Goal: Task Accomplishment & Management: Complete application form

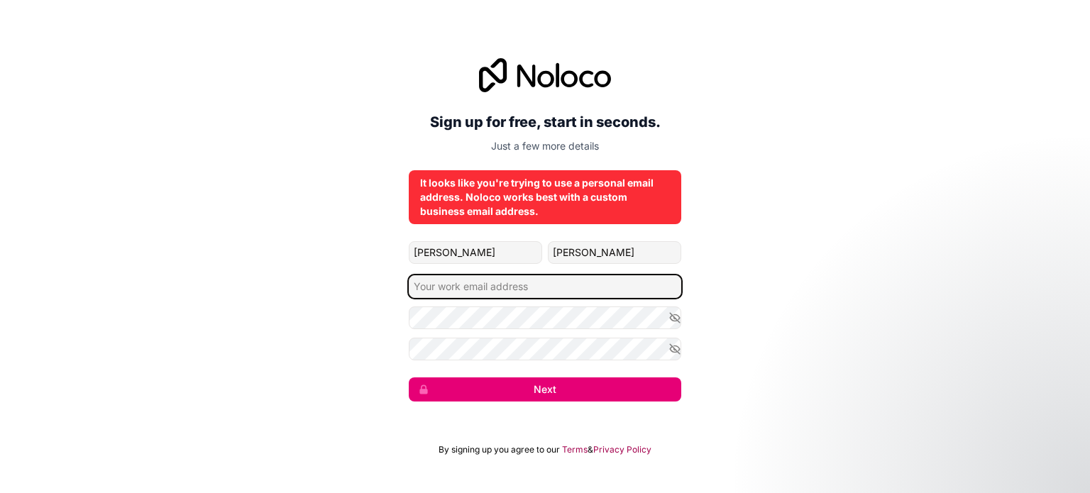
click at [512, 295] on input "Email address" at bounding box center [545, 286] width 273 height 23
paste input "[EMAIL_ADDRESS][DOMAIN_NAME]"
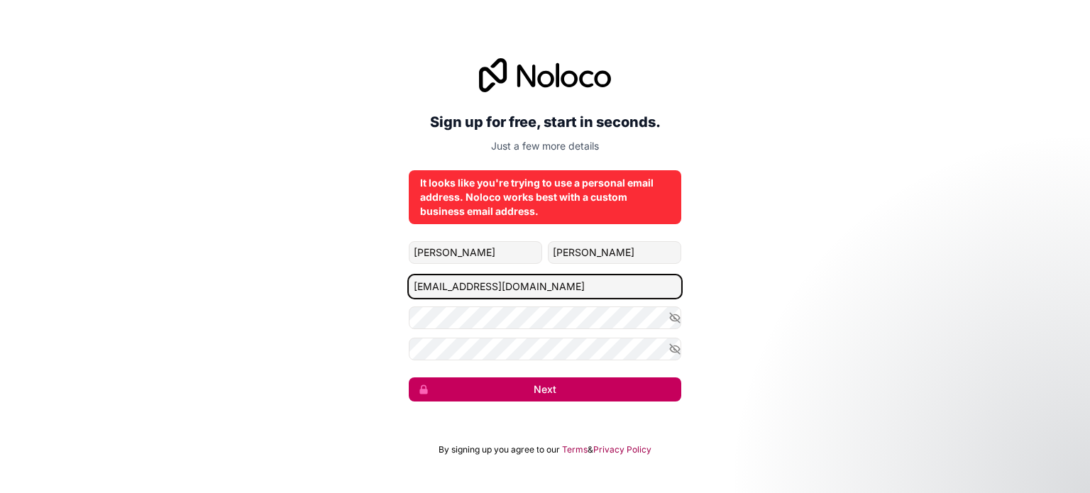
type input "[EMAIL_ADDRESS][DOMAIN_NAME]"
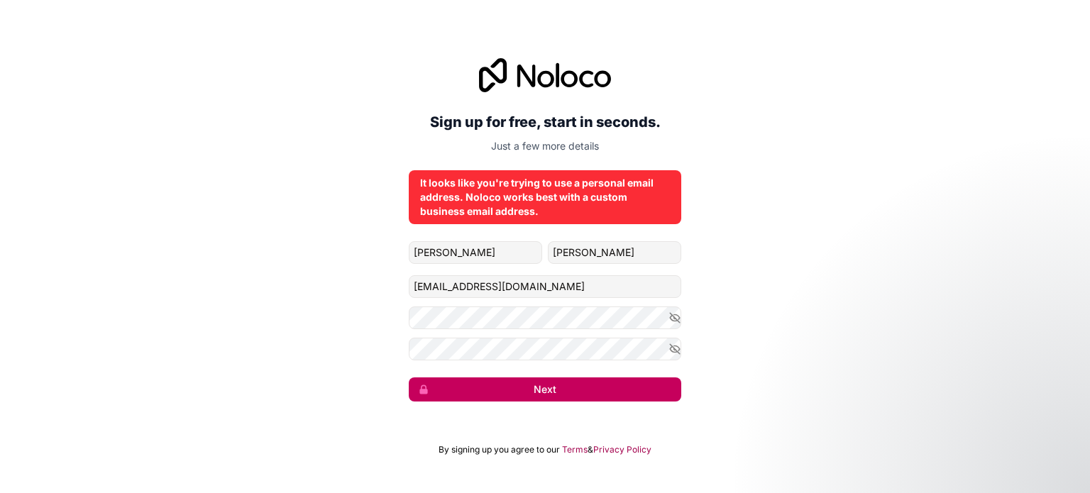
click at [471, 385] on button "Next" at bounding box center [545, 390] width 273 height 24
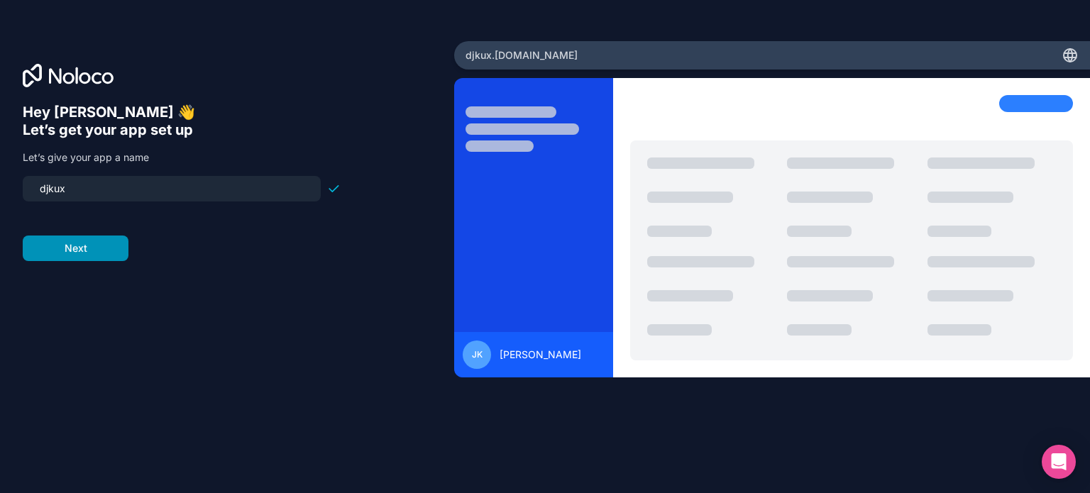
click at [107, 260] on button "Next" at bounding box center [76, 249] width 106 height 26
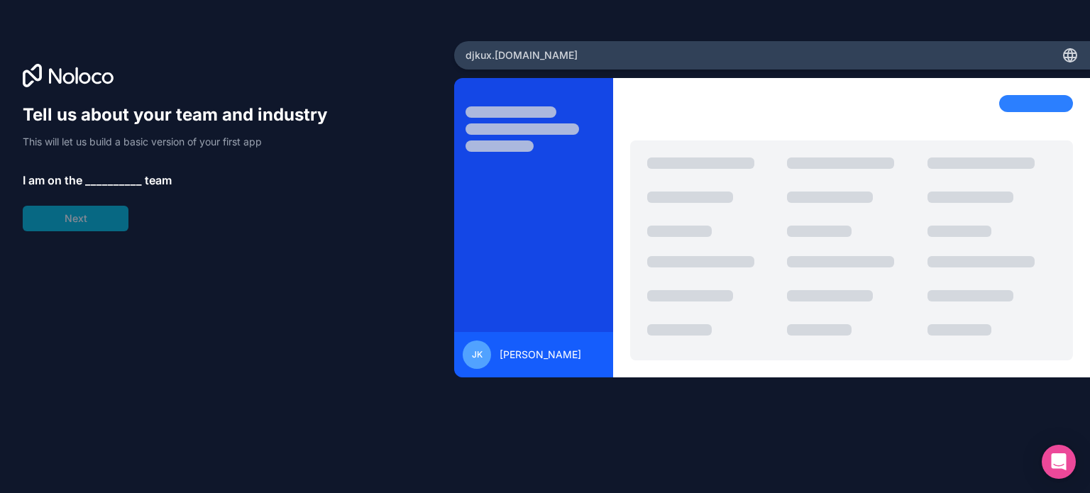
click at [78, 221] on div "Tell us about your team and industry This will let us build a basic version of …" at bounding box center [182, 168] width 318 height 128
click at [107, 184] on span "__________" at bounding box center [113, 180] width 57 height 17
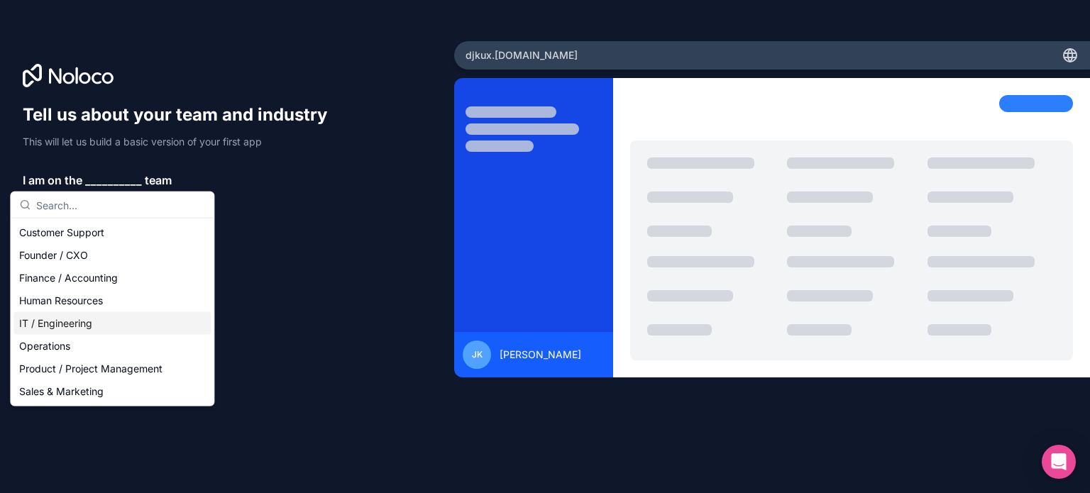
click at [80, 329] on div "IT / Engineering" at bounding box center [111, 323] width 197 height 23
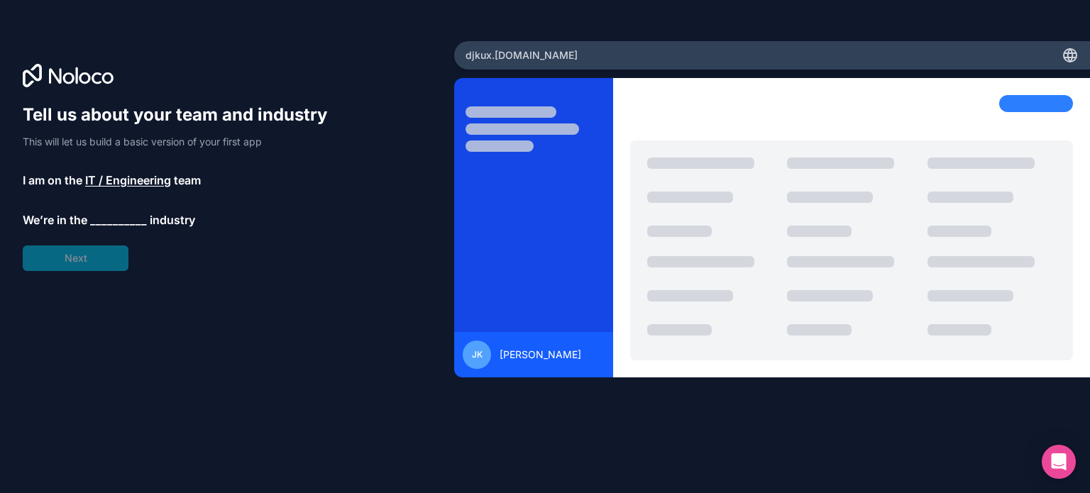
click at [111, 220] on span "__________" at bounding box center [118, 219] width 57 height 17
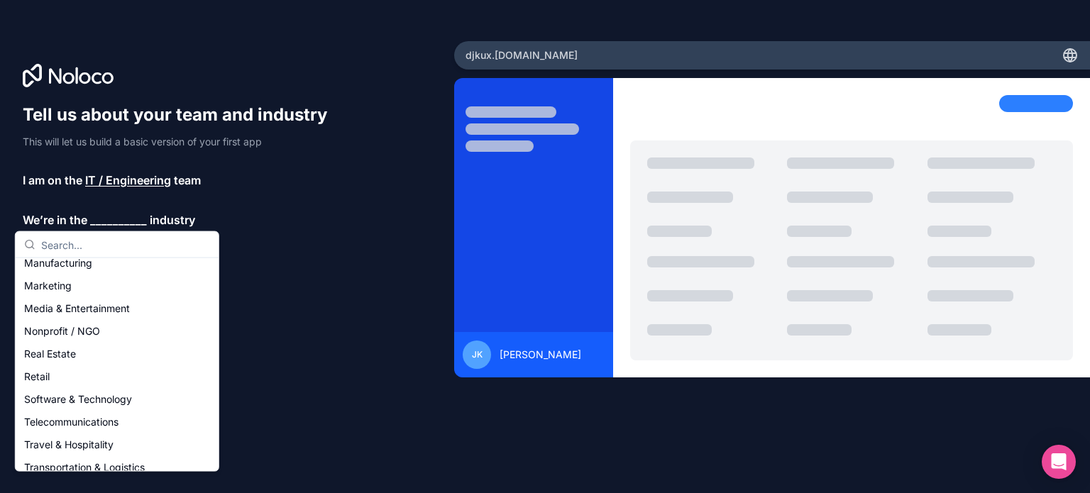
scroll to position [217, 0]
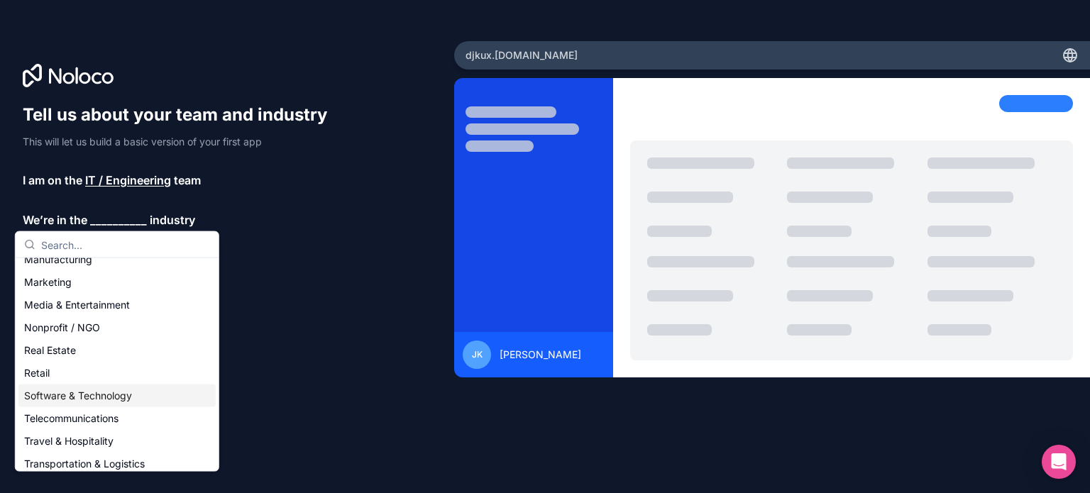
click at [167, 404] on div "Software & Technology" at bounding box center [116, 396] width 197 height 23
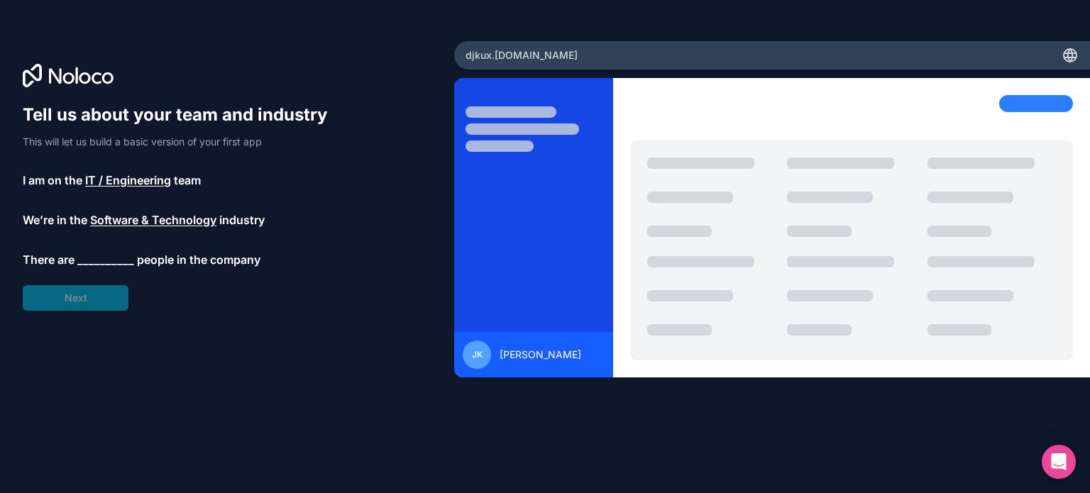
click at [104, 258] on span "__________" at bounding box center [105, 259] width 57 height 17
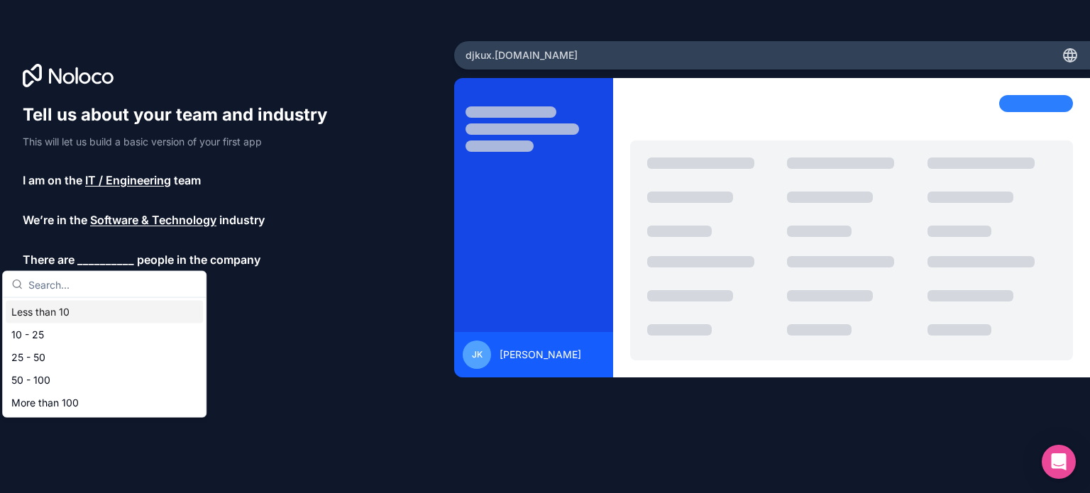
click at [91, 317] on div "Less than 10" at bounding box center [104, 312] width 197 height 23
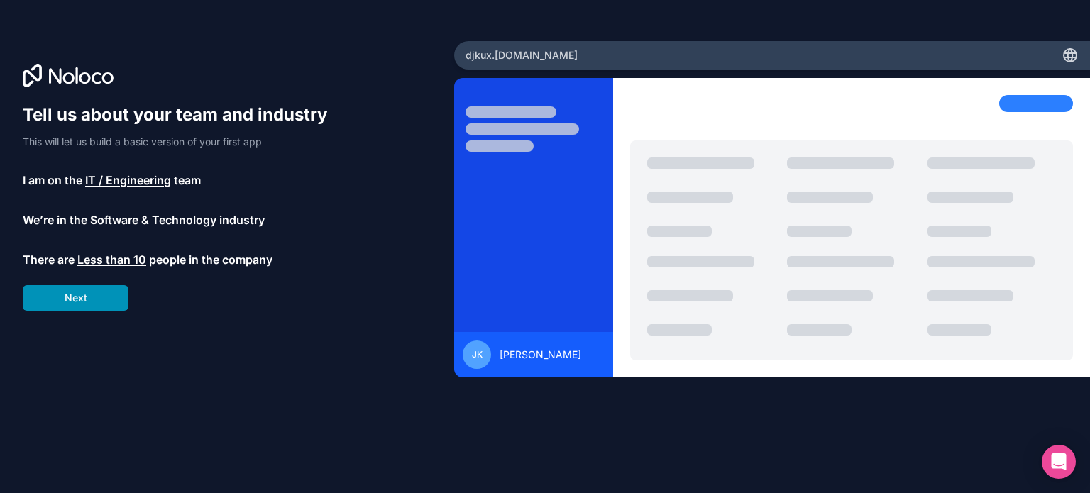
click at [96, 306] on button "Next" at bounding box center [76, 298] width 106 height 26
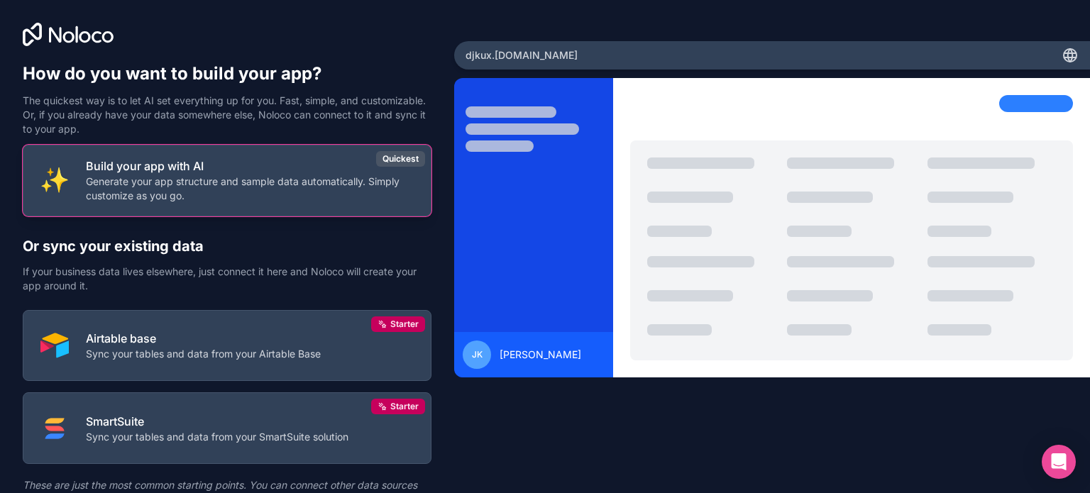
click at [225, 184] on p "Generate your app structure and sample data automatically. Simply customize as …" at bounding box center [250, 189] width 328 height 28
click at [230, 198] on p "Generate your app structure and sample data automatically. Simply customize as …" at bounding box center [250, 189] width 328 height 28
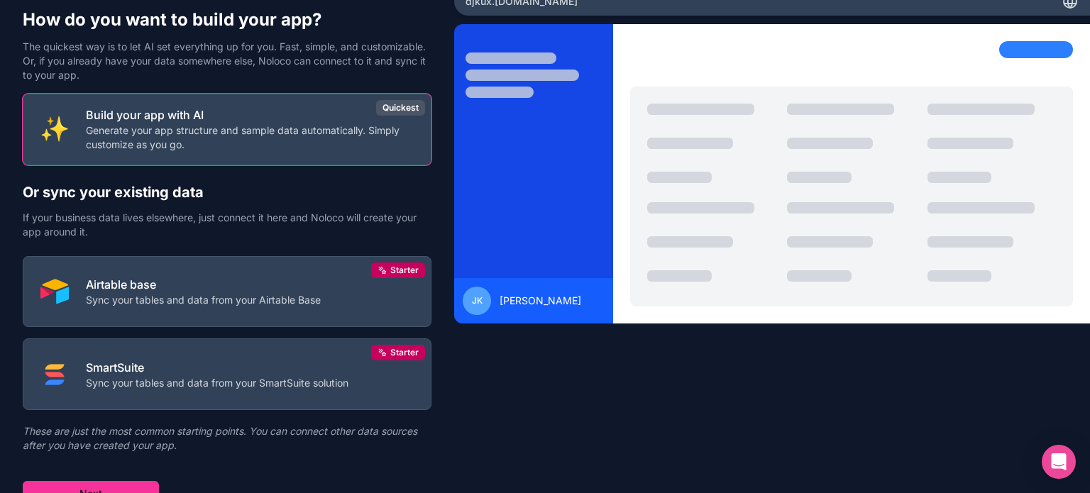
scroll to position [66, 0]
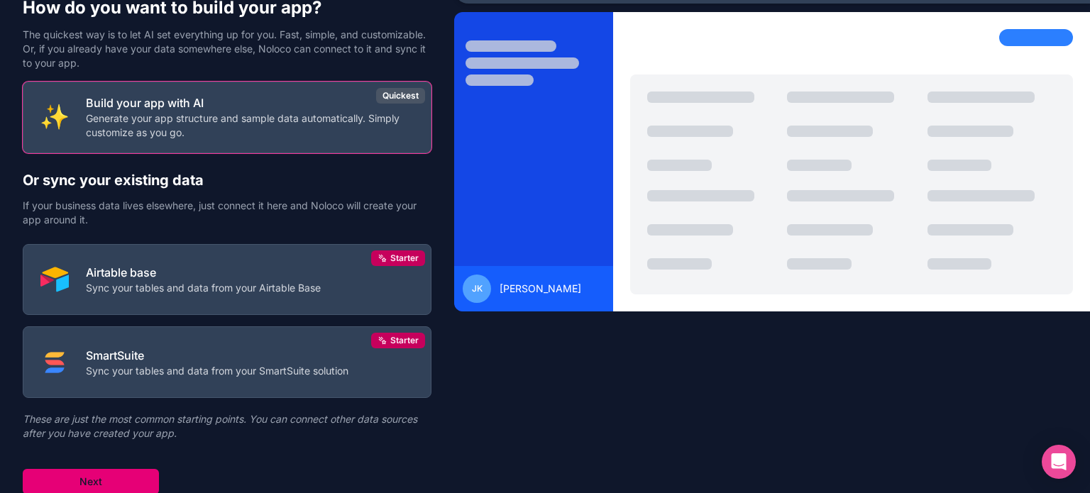
click at [115, 475] on button "Next" at bounding box center [91, 482] width 136 height 26
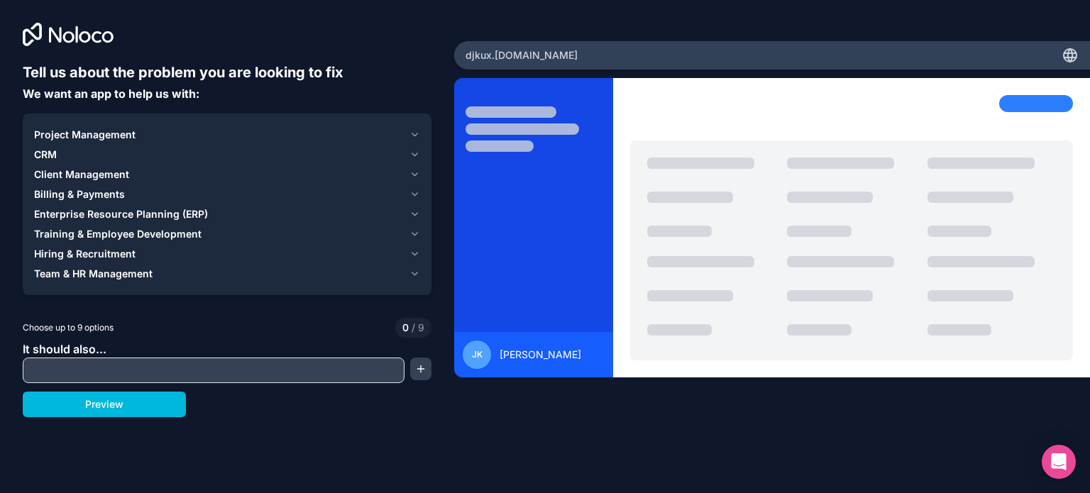
click at [88, 373] on input "text" at bounding box center [213, 371] width 375 height 20
click at [234, 361] on input "text" at bounding box center [213, 371] width 375 height 20
drag, startPoint x: 227, startPoint y: 380, endPoint x: 251, endPoint y: 368, distance: 26.3
click at [251, 368] on div at bounding box center [214, 371] width 382 height 26
click at [291, 361] on input "text" at bounding box center [213, 371] width 375 height 20
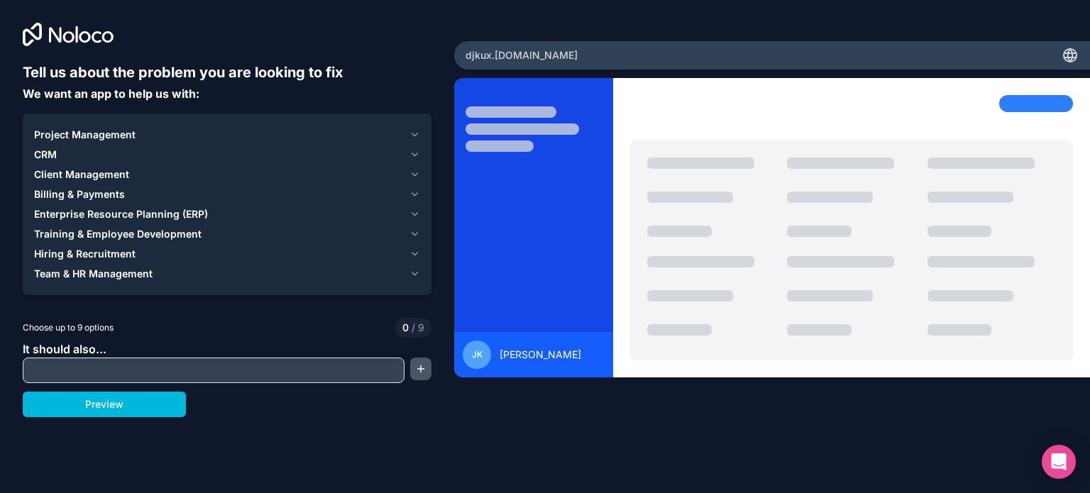
click at [418, 368] on button "button" at bounding box center [420, 369] width 21 height 23
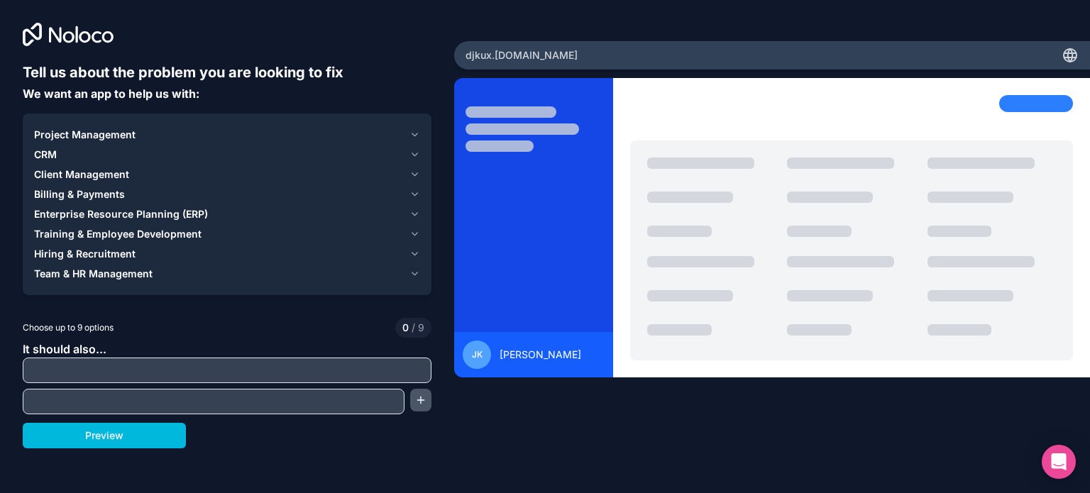
click at [428, 398] on button "button" at bounding box center [420, 400] width 21 height 23
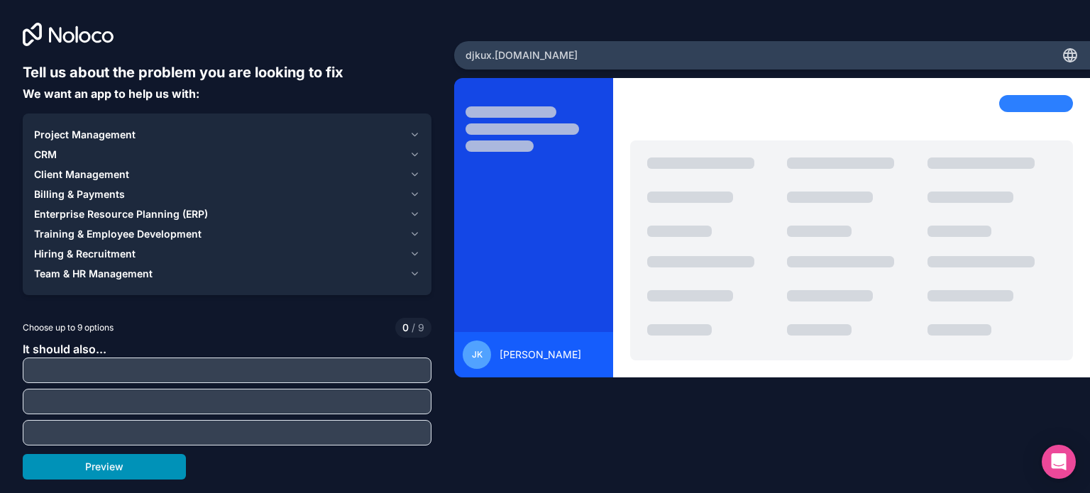
click at [133, 468] on button "Preview" at bounding box center [104, 467] width 163 height 26
click at [198, 354] on div "It should also..." at bounding box center [227, 393] width 409 height 105
click at [145, 462] on button "Preview" at bounding box center [104, 467] width 163 height 26
click at [116, 251] on span "Hiring & Recruitment" at bounding box center [84, 254] width 101 height 14
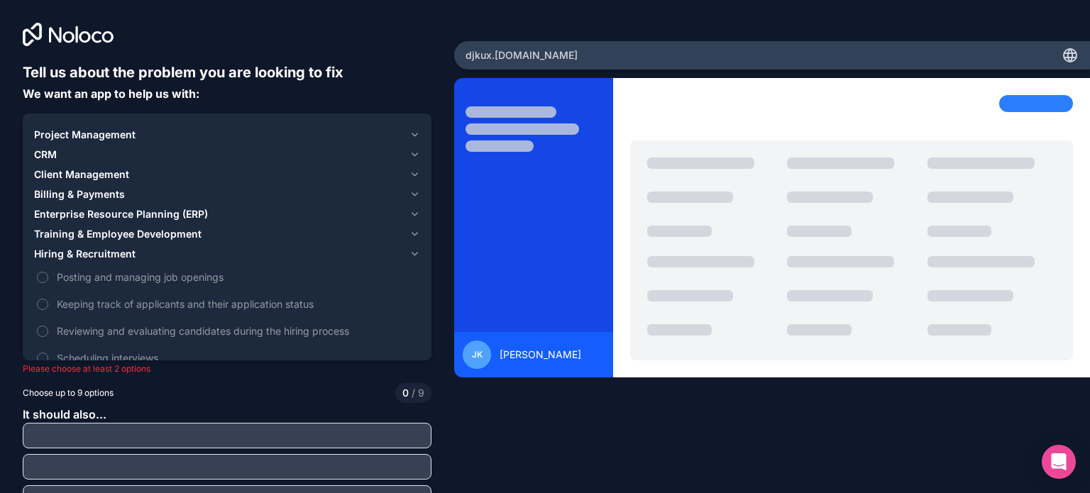
click at [125, 238] on span "Training & Employee Development" at bounding box center [117, 234] width 167 height 14
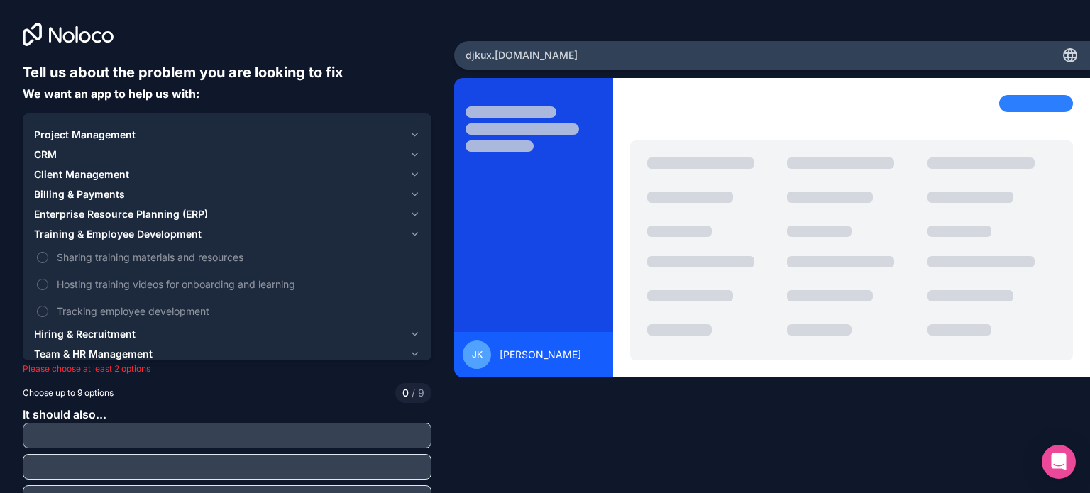
click at [413, 275] on label "Hosting training videos for onboarding and learning" at bounding box center [227, 284] width 386 height 26
click at [48, 279] on button "Hosting training videos for onboarding and learning" at bounding box center [42, 284] width 11 height 11
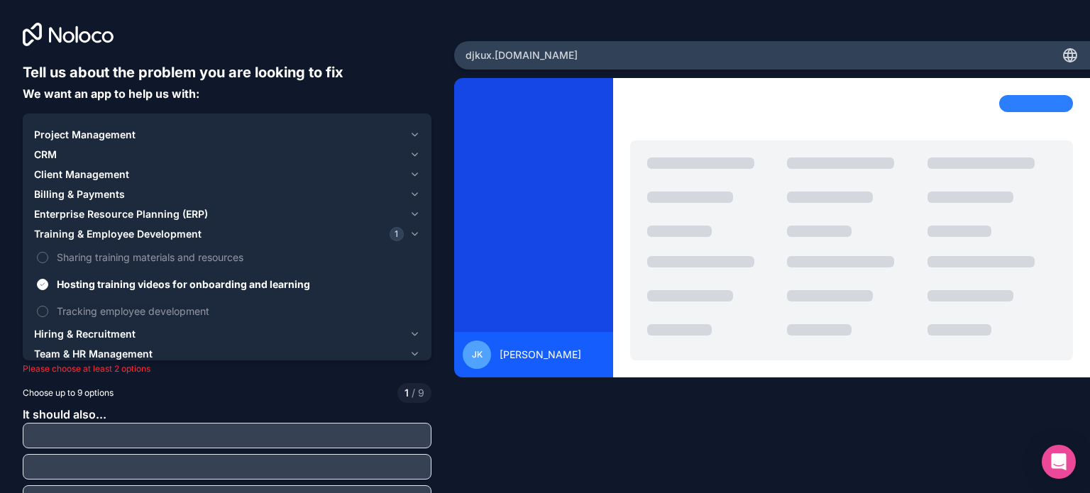
click at [413, 275] on label "Hosting training videos for onboarding and learning" at bounding box center [227, 284] width 386 height 26
click at [48, 279] on button "Hosting training videos for onboarding and learning" at bounding box center [42, 284] width 11 height 11
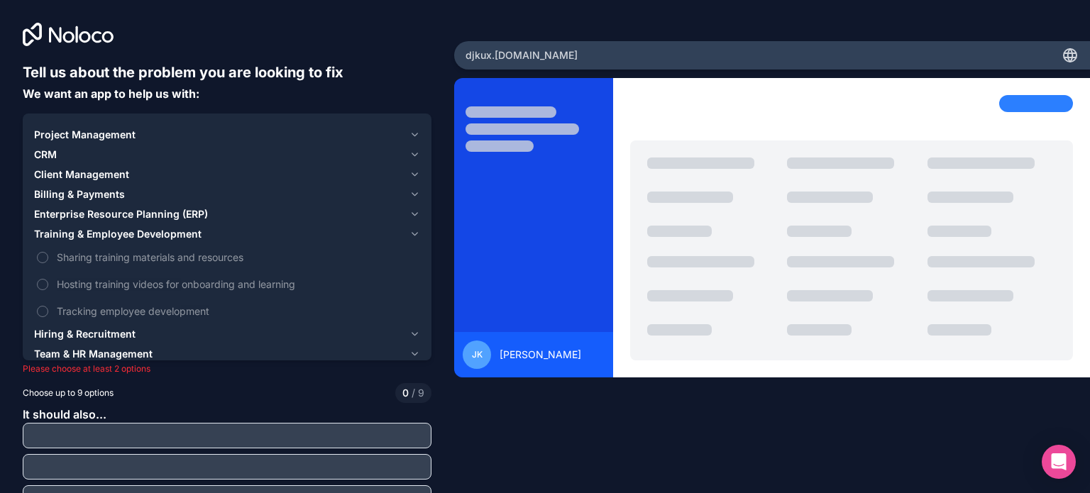
click at [413, 275] on label "Hosting training videos for onboarding and learning" at bounding box center [227, 284] width 386 height 26
click at [48, 279] on button "Hosting training videos for onboarding and learning" at bounding box center [42, 284] width 11 height 11
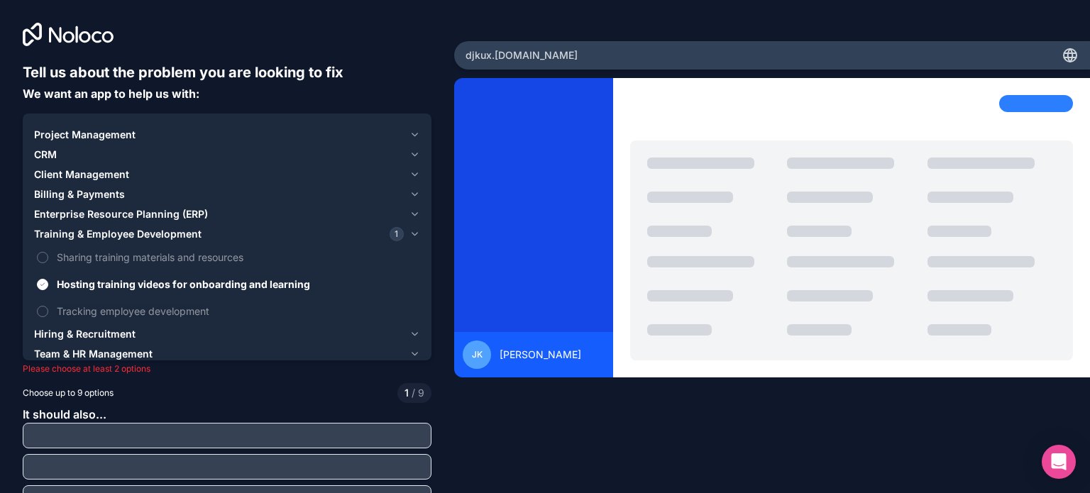
click at [413, 275] on label "Hosting training videos for onboarding and learning" at bounding box center [227, 284] width 386 height 26
click at [48, 279] on button "Hosting training videos for onboarding and learning" at bounding box center [42, 284] width 11 height 11
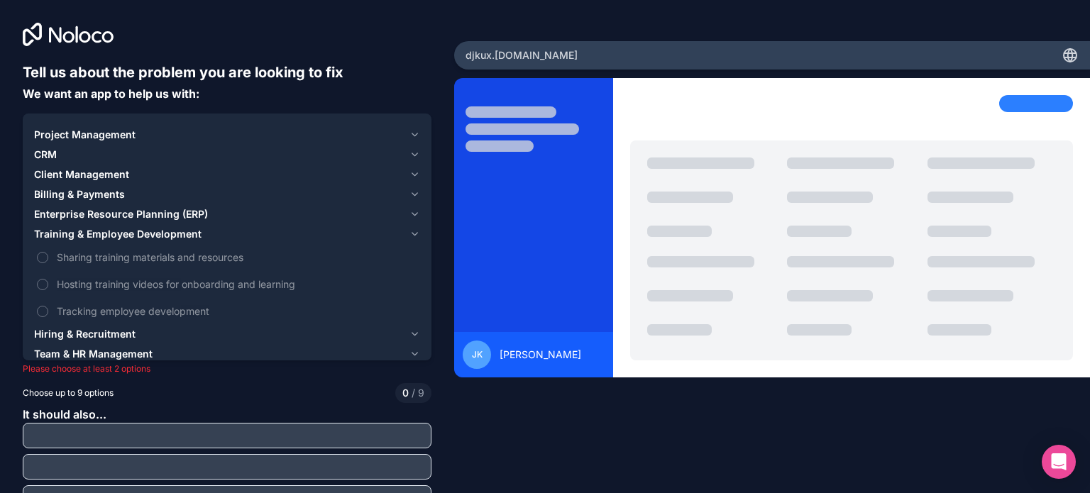
drag, startPoint x: 413, startPoint y: 275, endPoint x: 775, endPoint y: 500, distance: 425.8
click at [775, 493] on html "Tell us about the problem you are looking to fix We want an app to help us with…" at bounding box center [545, 246] width 1090 height 493
click at [91, 361] on div "Tell us about the problem you are looking to fix We want an app to help us with…" at bounding box center [227, 303] width 409 height 483
click at [70, 372] on p "Please choose at least 2 options" at bounding box center [227, 368] width 409 height 11
click at [178, 236] on span "Training & Employee Development" at bounding box center [117, 234] width 167 height 14
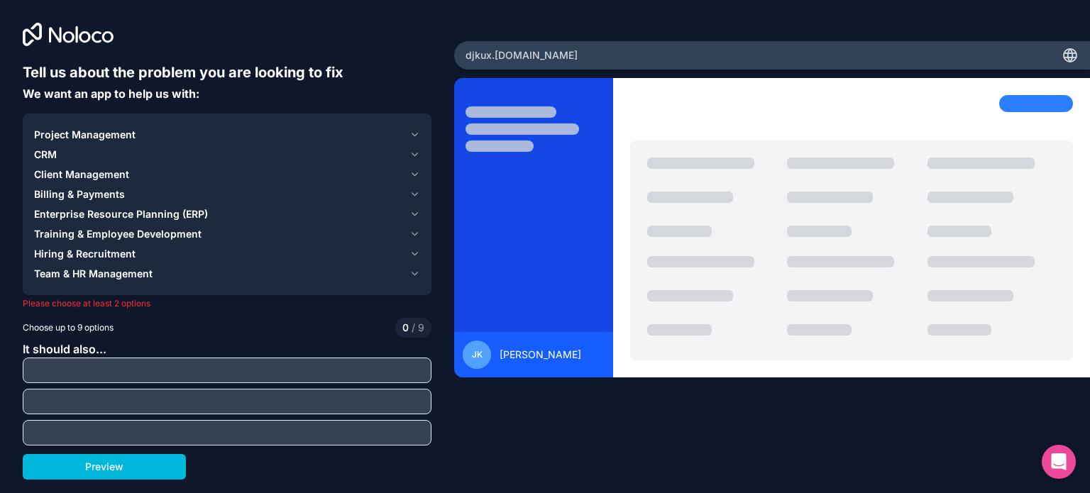
click at [148, 185] on button "Billing & Payments" at bounding box center [227, 195] width 386 height 20
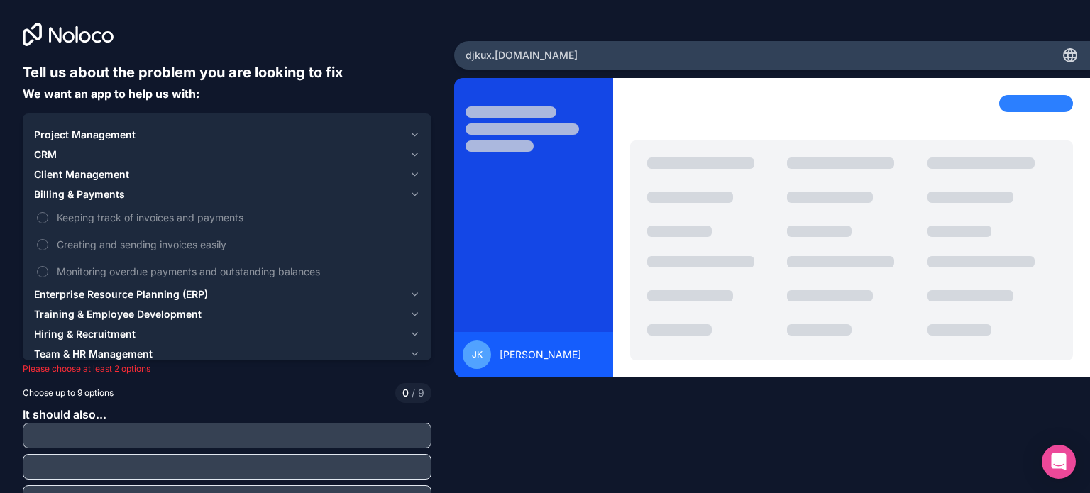
click at [102, 215] on span "Keeping track of invoices and payments" at bounding box center [237, 217] width 361 height 15
click at [48, 215] on button "Keeping track of invoices and payments" at bounding box center [42, 217] width 11 height 11
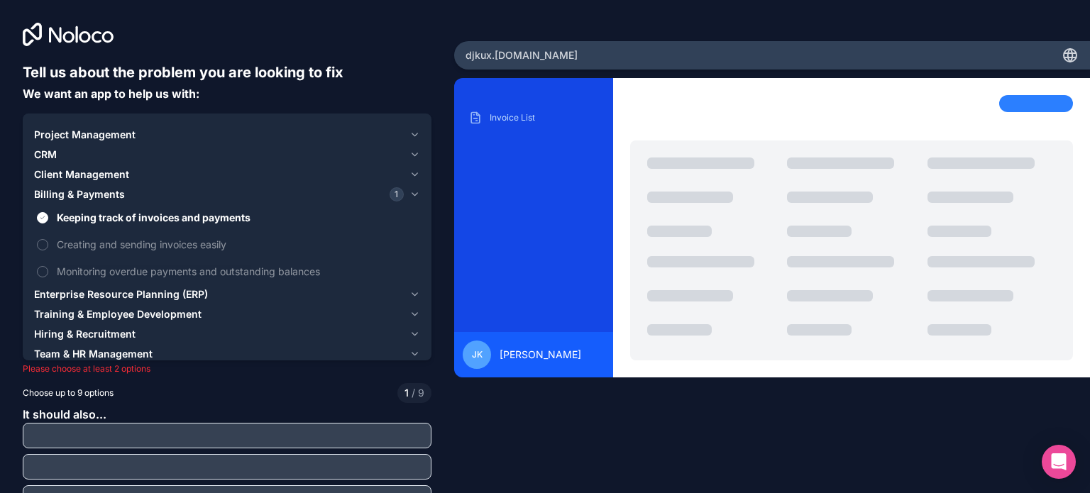
click at [79, 240] on span "Creating and sending invoices easily" at bounding box center [237, 244] width 361 height 15
click at [48, 240] on button "Creating and sending invoices easily" at bounding box center [42, 244] width 11 height 11
click at [64, 266] on span "Monitoring overdue payments and outstanding balances" at bounding box center [237, 271] width 361 height 15
click at [48, 266] on button "Monitoring overdue payments and outstanding balances" at bounding box center [42, 271] width 11 height 11
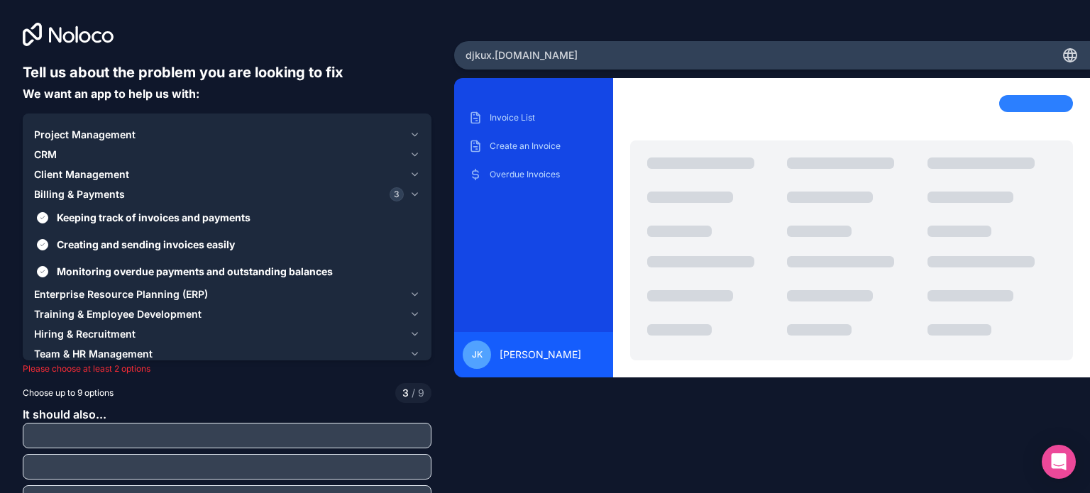
click at [211, 147] on button "CRM" at bounding box center [227, 155] width 386 height 20
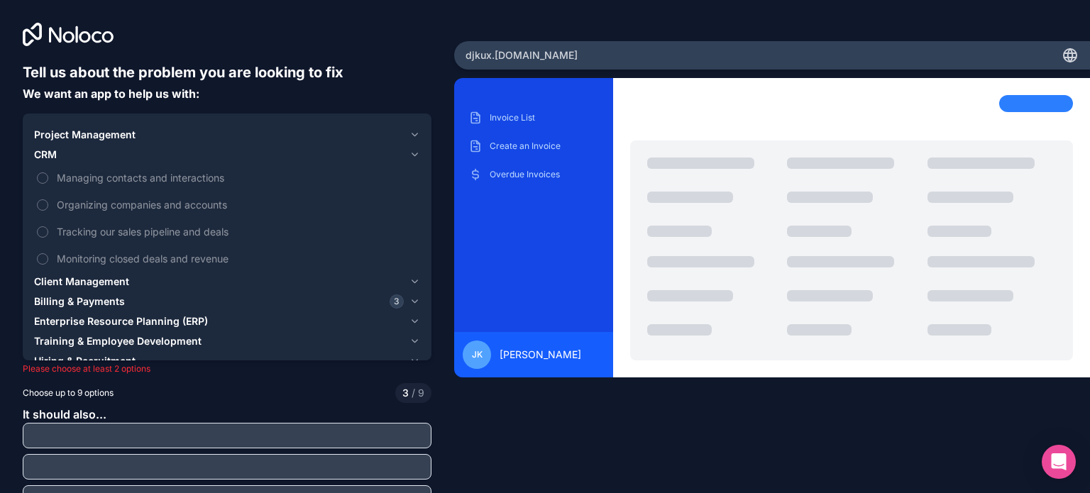
click at [184, 178] on span "Managing contacts and interactions" at bounding box center [237, 177] width 361 height 15
click at [48, 178] on button "Managing contacts and interactions" at bounding box center [42, 177] width 11 height 11
click at [168, 191] on div "Managing contacts and interactions Organizing companies and accounts Tracking o…" at bounding box center [227, 218] width 386 height 107
click at [158, 202] on span "Organizing companies and accounts" at bounding box center [237, 204] width 361 height 15
click at [48, 202] on button "Organizing companies and accounts" at bounding box center [42, 204] width 11 height 11
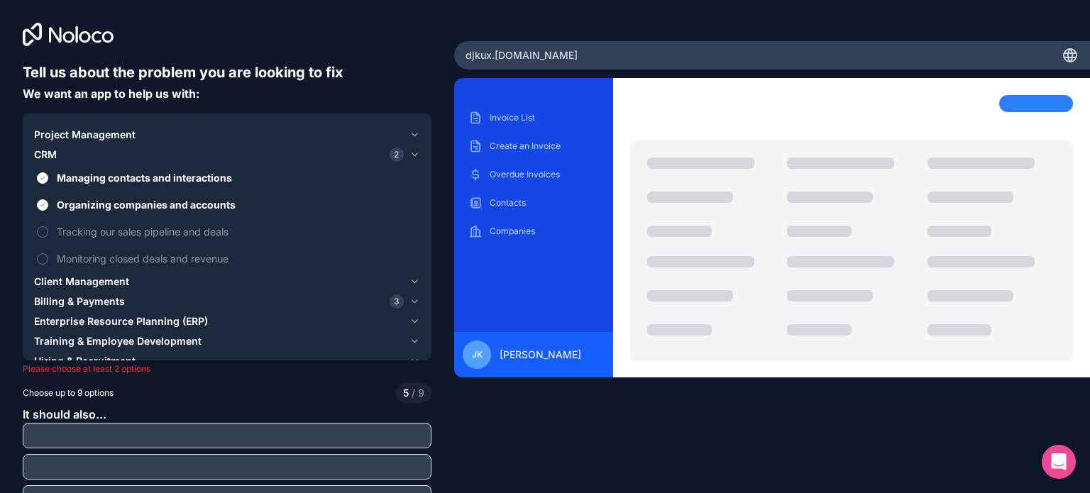
click at [133, 225] on span "Tracking our sales pipeline and deals" at bounding box center [237, 231] width 361 height 15
click at [48, 226] on button "Tracking our sales pipeline and deals" at bounding box center [42, 231] width 11 height 11
click at [114, 259] on span "Monitoring closed deals and revenue" at bounding box center [237, 258] width 361 height 15
click at [48, 259] on button "Monitoring closed deals and revenue" at bounding box center [42, 258] width 11 height 11
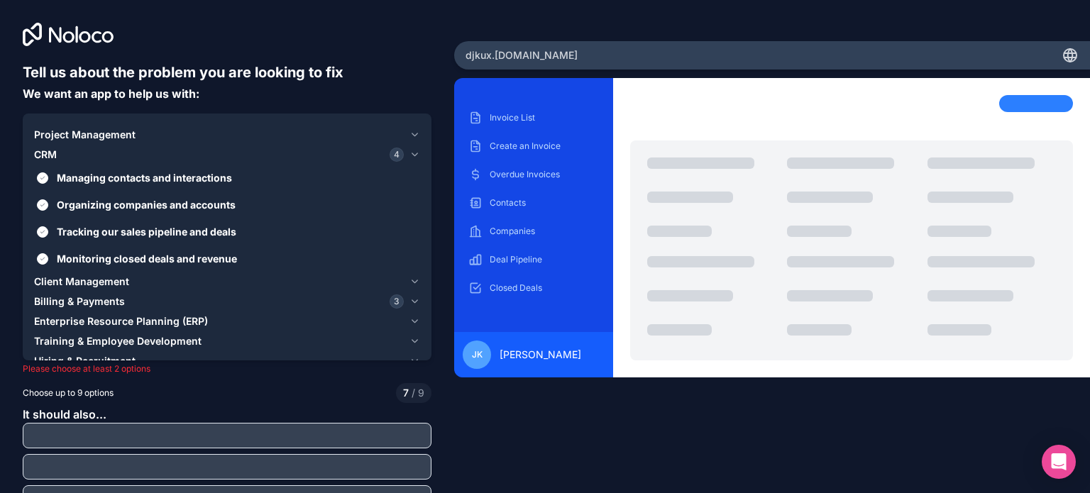
click at [307, 302] on div "Billing & Payments 3" at bounding box center [219, 302] width 370 height 14
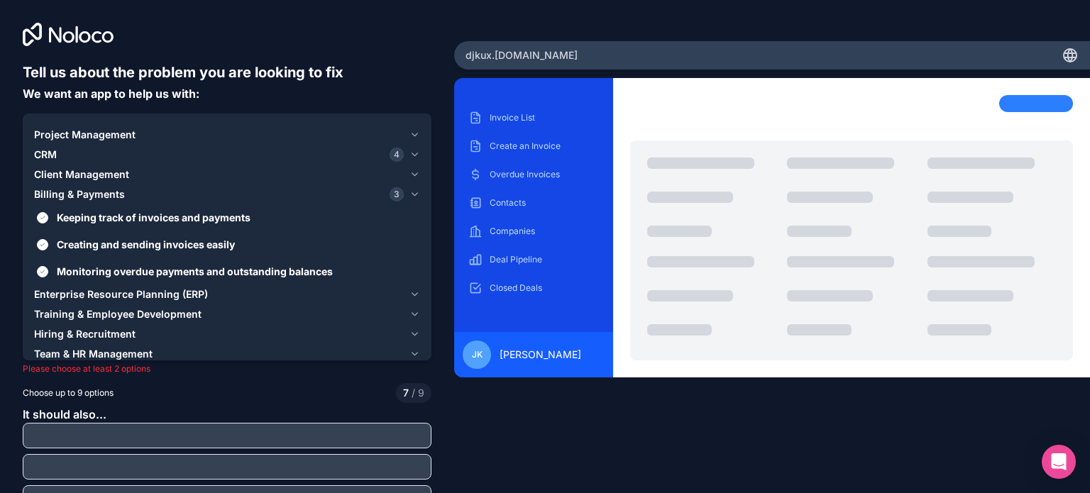
click at [204, 312] on div "Training & Employee Development" at bounding box center [219, 314] width 370 height 14
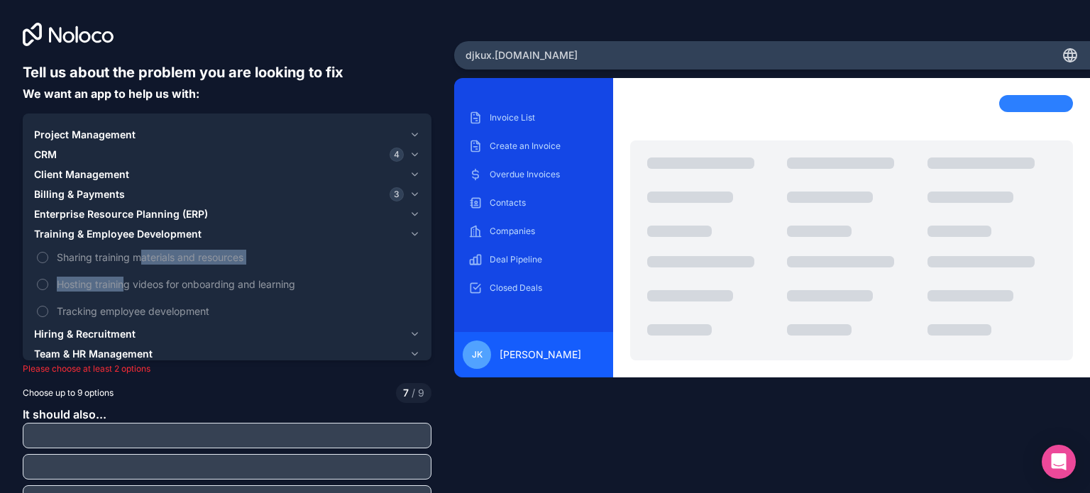
drag, startPoint x: 139, startPoint y: 250, endPoint x: 126, endPoint y: 284, distance: 36.6
click at [126, 284] on div "Sharing training materials and resources Hosting training videos for onboarding…" at bounding box center [227, 284] width 386 height 80
click at [126, 284] on span "Hosting training videos for onboarding and learning" at bounding box center [237, 284] width 361 height 15
click at [48, 284] on button "Hosting training videos for onboarding and learning" at bounding box center [42, 284] width 11 height 11
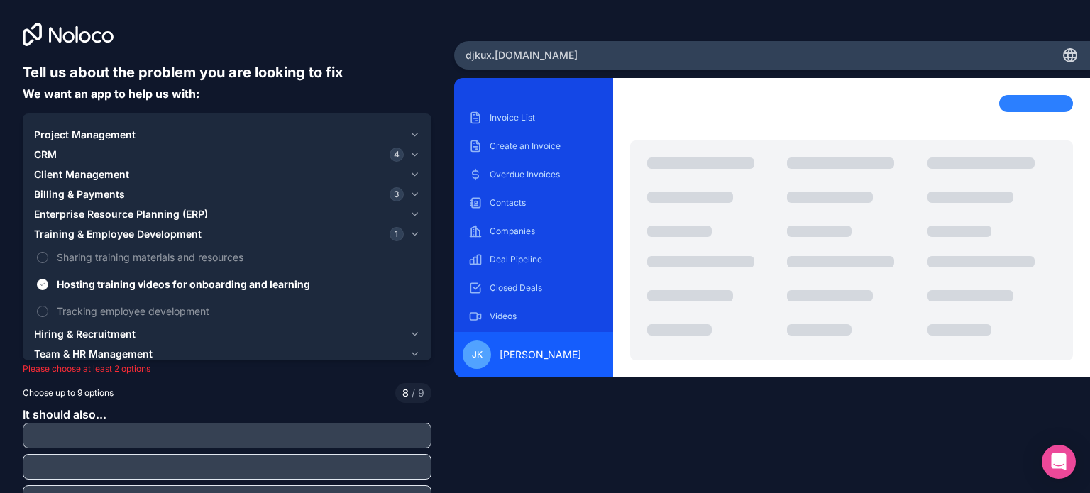
click at [60, 263] on span "Sharing training materials and resources" at bounding box center [237, 257] width 361 height 15
click at [48, 263] on button "Sharing training materials and resources" at bounding box center [42, 257] width 11 height 11
click at [48, 302] on label "Tracking employee development" at bounding box center [227, 311] width 386 height 26
click at [610, 436] on div "Invoice List Create an Invoice Overdue Invoices Contacts Companies Deal Pipelin…" at bounding box center [772, 265] width 636 height 374
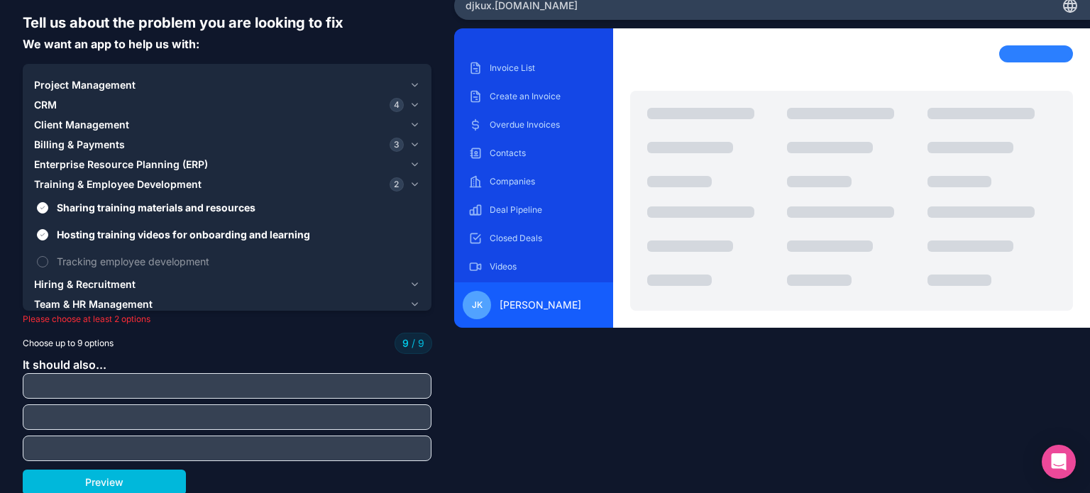
scroll to position [51, 0]
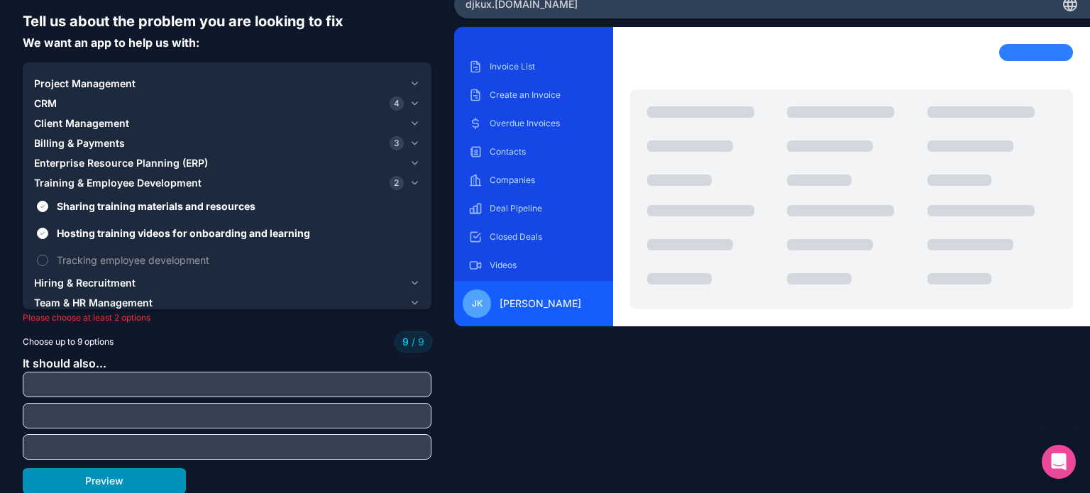
click at [88, 482] on button "Preview" at bounding box center [104, 481] width 163 height 26
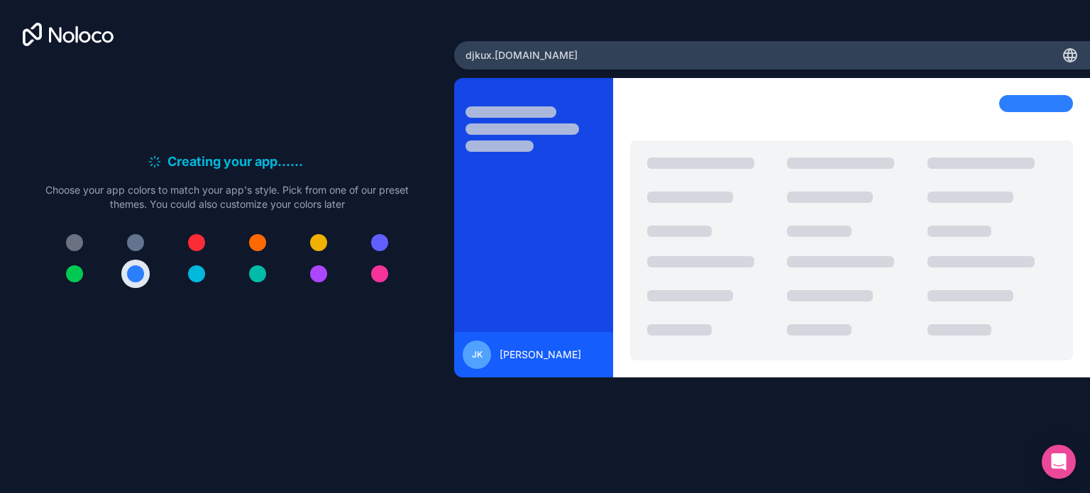
scroll to position [0, 0]
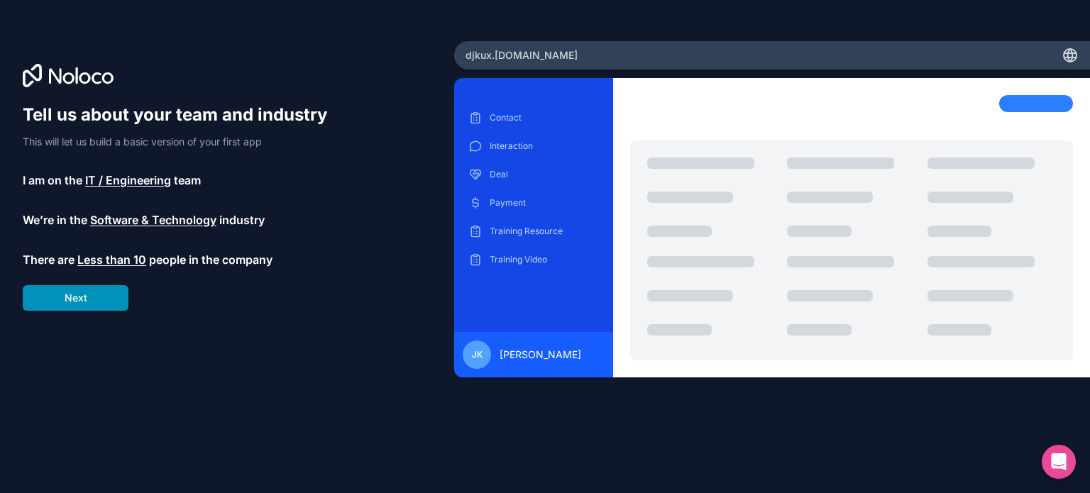
click at [85, 287] on button "Next" at bounding box center [76, 298] width 106 height 26
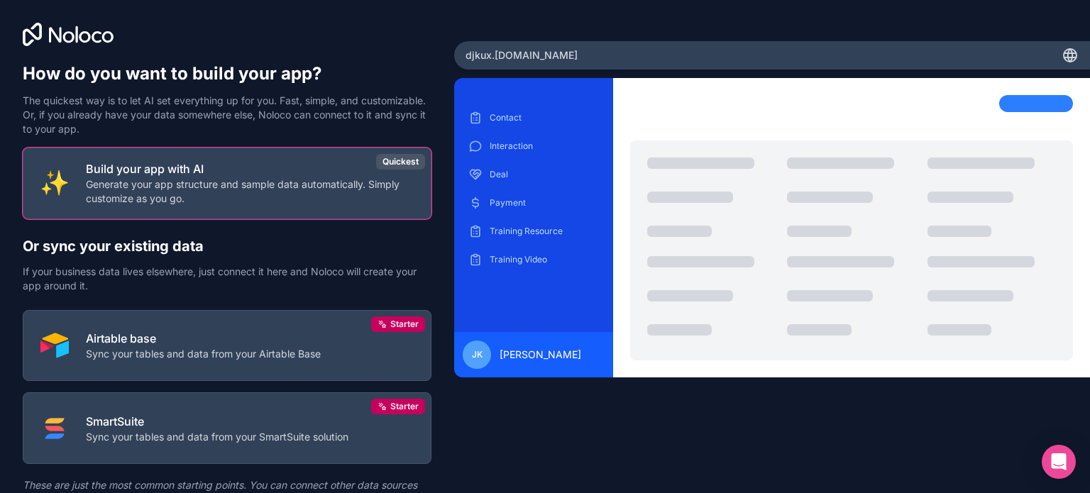
click at [258, 252] on h2 "Or sync your existing data" at bounding box center [227, 246] width 409 height 20
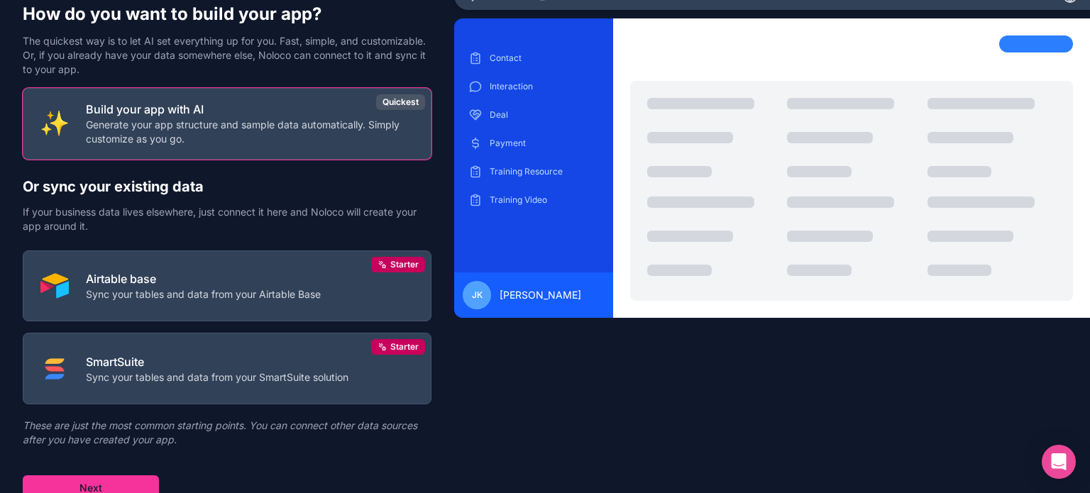
scroll to position [66, 0]
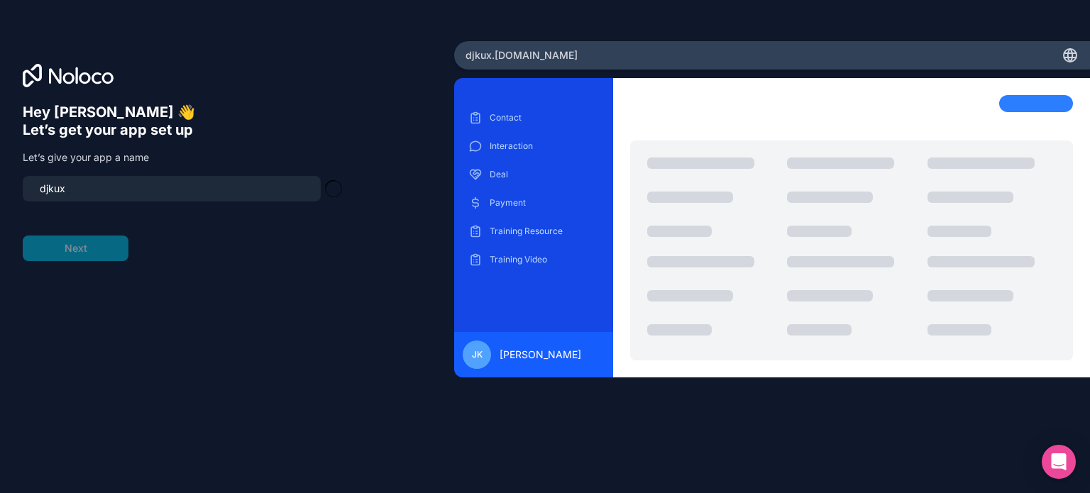
type input "djkux-app"
